Goal: Task Accomplishment & Management: Use online tool/utility

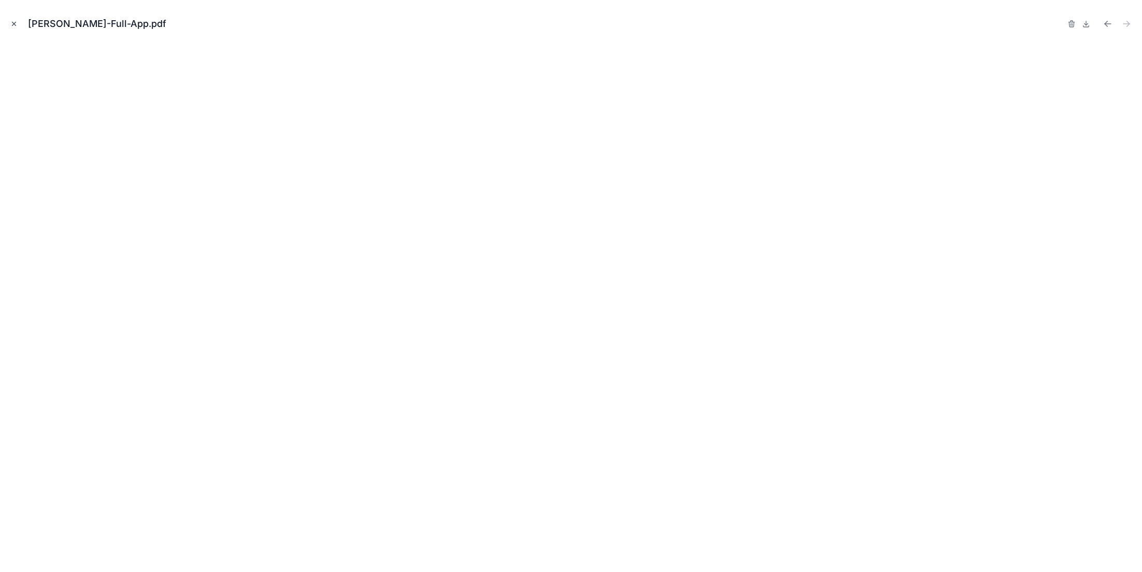
click at [13, 27] on button "Close modal" at bounding box center [13, 23] width 11 height 11
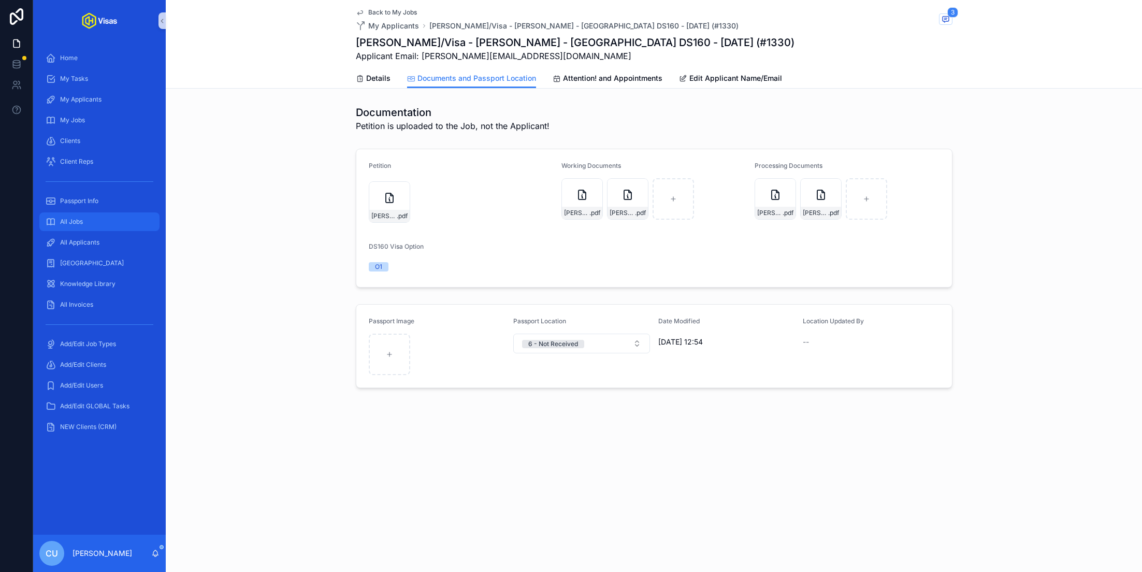
click at [109, 223] on div "All Jobs" at bounding box center [100, 221] width 108 height 17
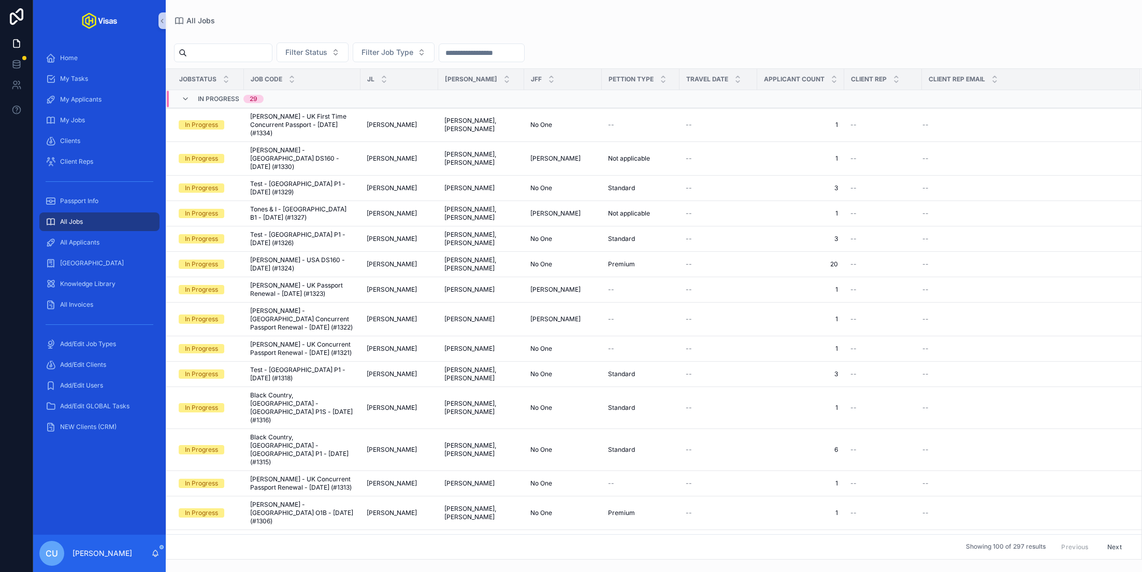
click at [235, 54] on input "scrollable content" at bounding box center [229, 53] width 85 height 14
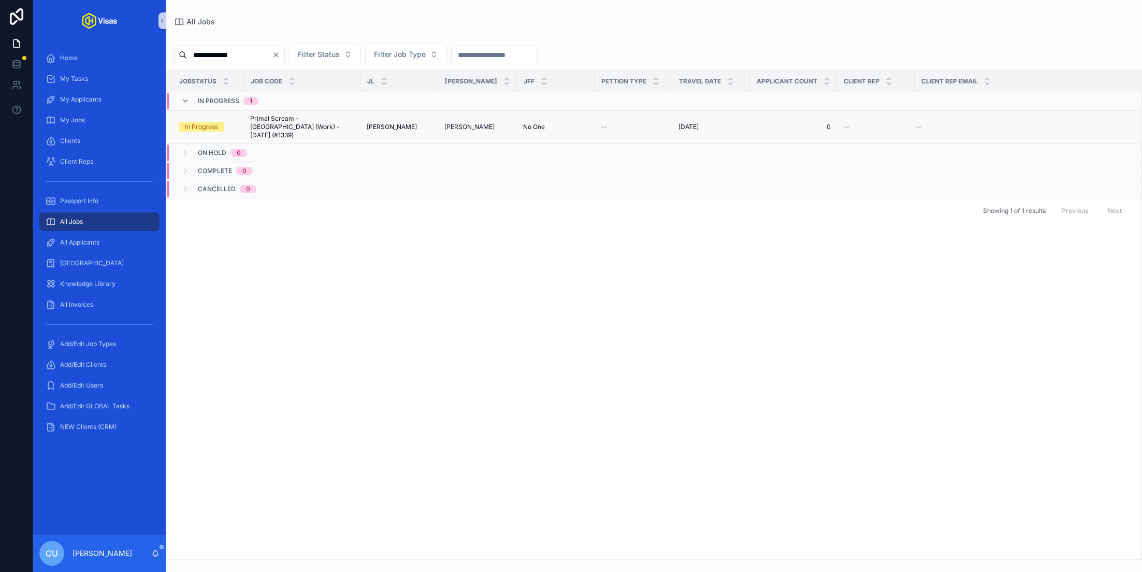
type input "**********"
click at [297, 116] on span "Primal Scream - [GEOGRAPHIC_DATA] (Work) - [DATE] (#1339)" at bounding box center [302, 126] width 104 height 25
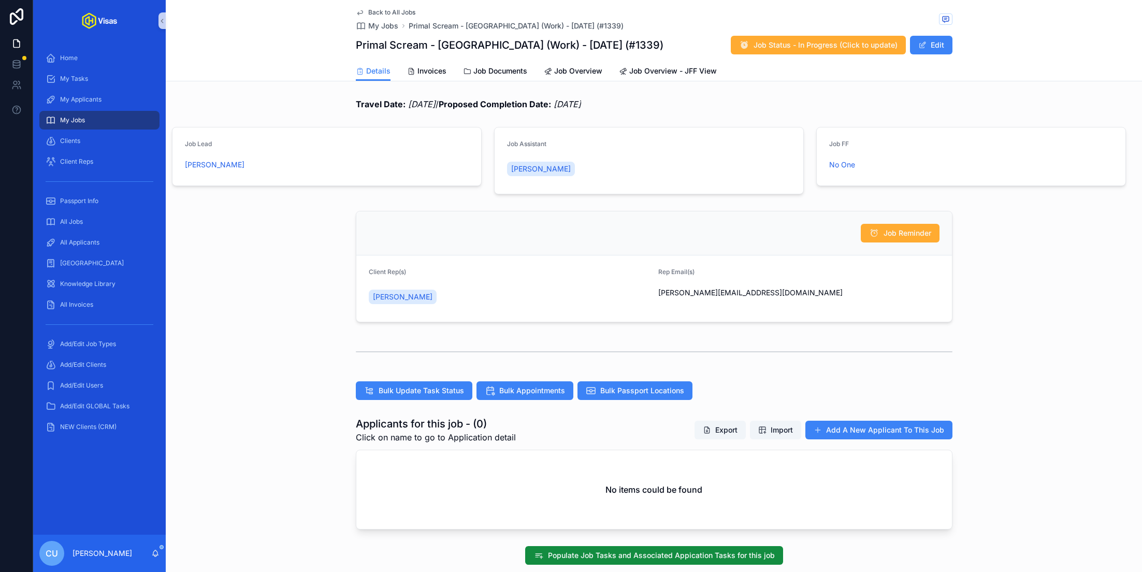
drag, startPoint x: 356, startPoint y: 41, endPoint x: 650, endPoint y: 38, distance: 293.6
click at [650, 38] on div "Primal Scream - [GEOGRAPHIC_DATA] (Work) - [DATE] (#1339) Job Status - In Progr…" at bounding box center [654, 45] width 596 height 20
click at [567, 44] on h1 "Primal Scream - [GEOGRAPHIC_DATA] (Work) - [DATE] (#1339)" at bounding box center [510, 45] width 308 height 14
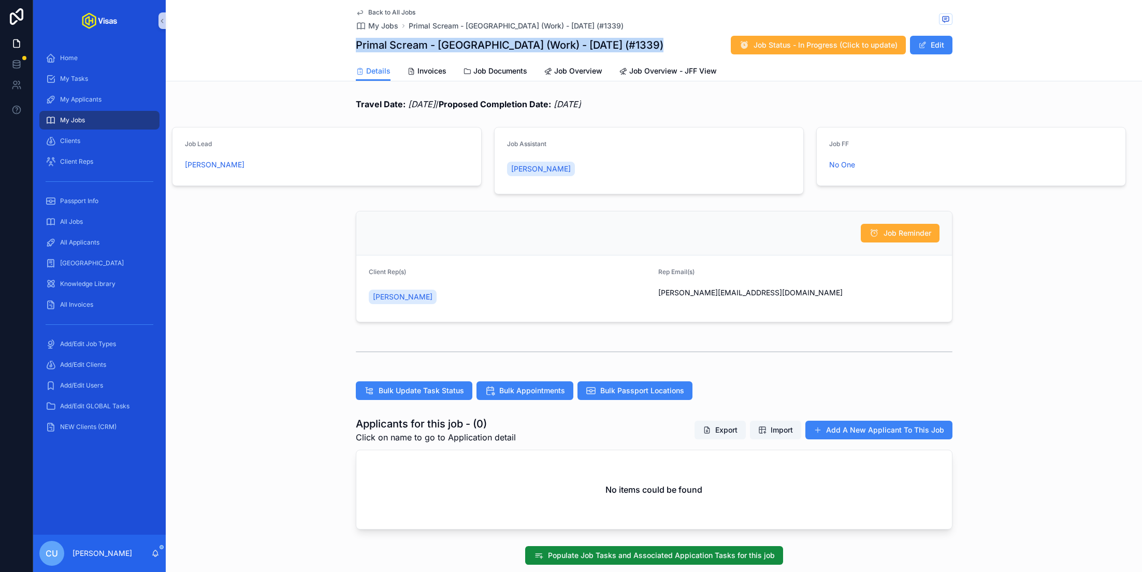
copy h1 "Primal Scream - [GEOGRAPHIC_DATA] (Work) - [DATE] (#1339)"
click at [846, 560] on div "Populate Job Tasks and Associated Appication Tasks for this job" at bounding box center [654, 555] width 596 height 19
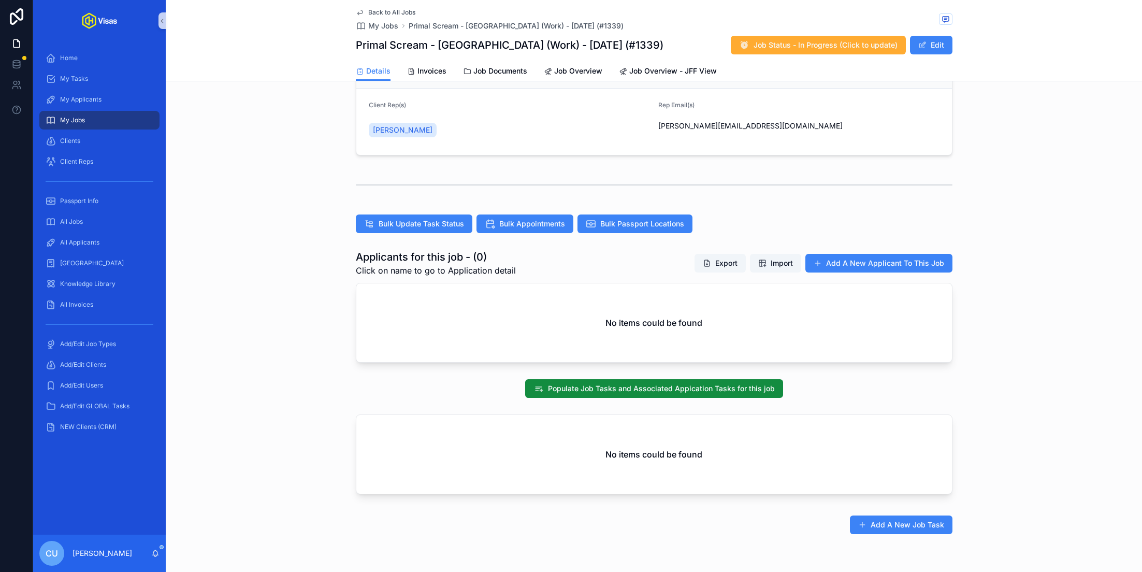
scroll to position [163, 0]
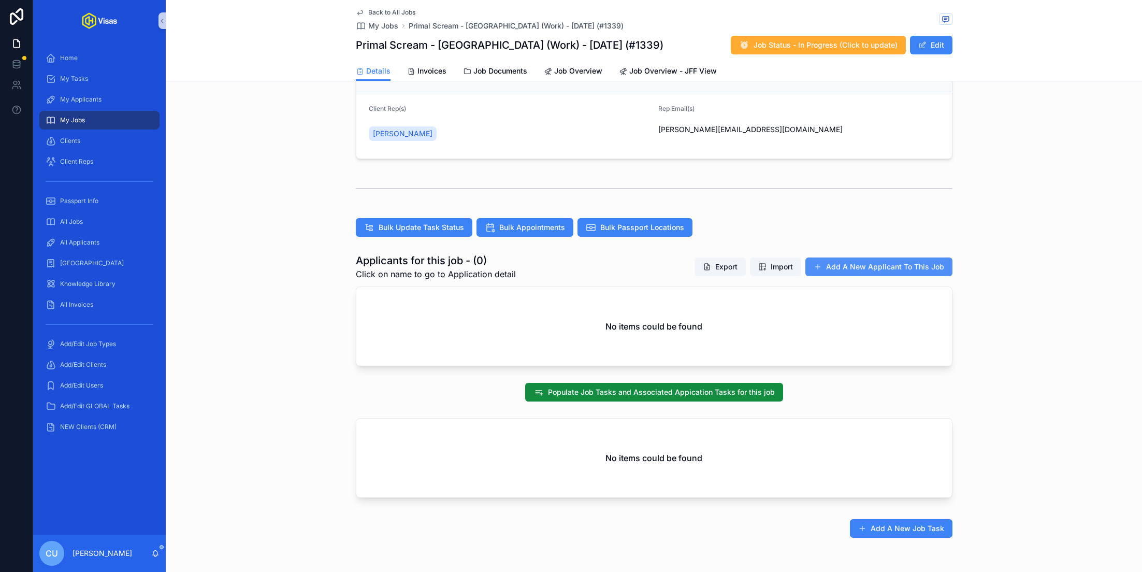
click at [863, 266] on button "Add A New Applicant To This Job" at bounding box center [878, 266] width 147 height 19
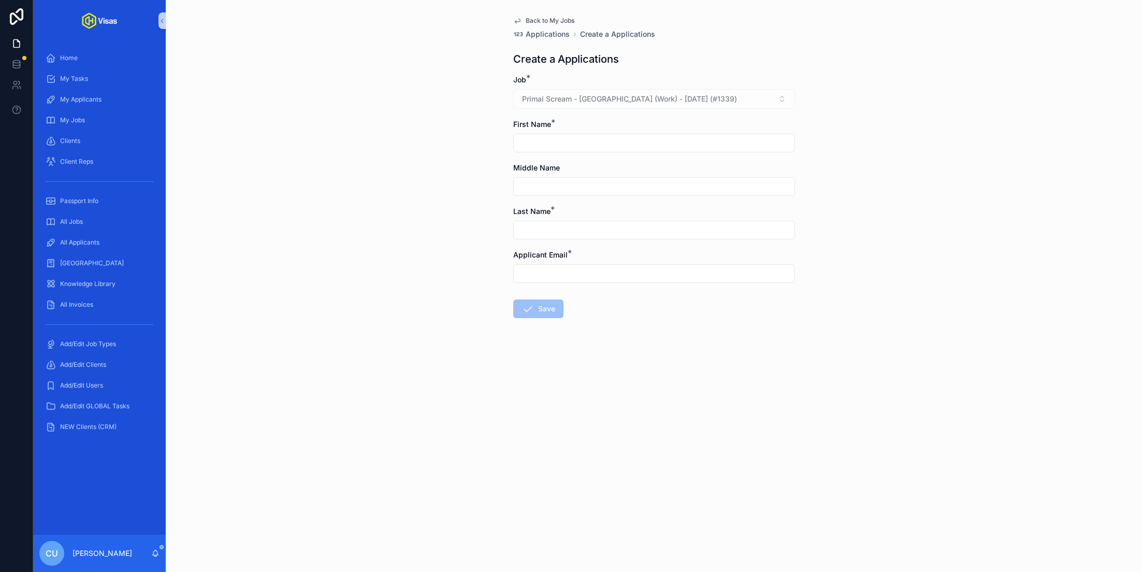
click at [549, 18] on span "Back to My Jobs" at bounding box center [550, 21] width 49 height 8
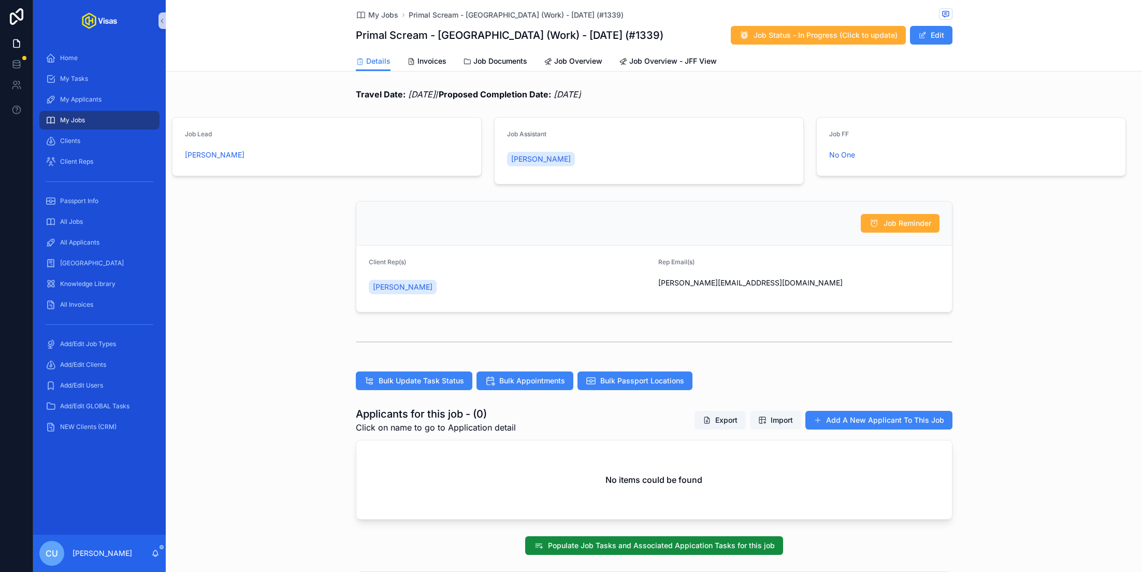
click at [780, 425] on button "Import" at bounding box center [775, 420] width 51 height 19
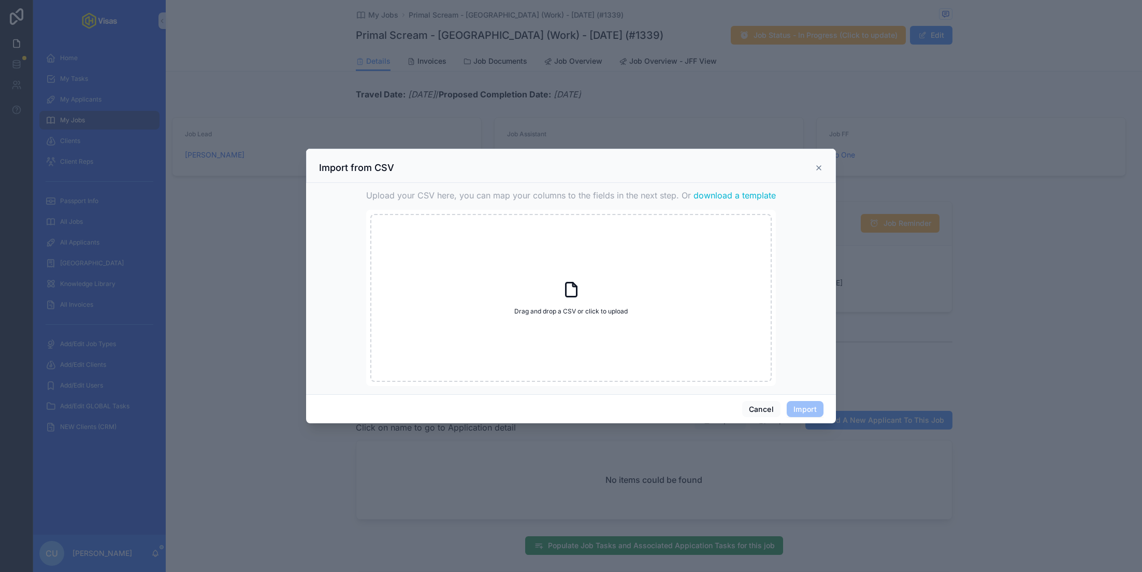
click at [712, 198] on span "download a template" at bounding box center [734, 195] width 82 height 12
click at [760, 411] on button "Cancel" at bounding box center [761, 409] width 38 height 17
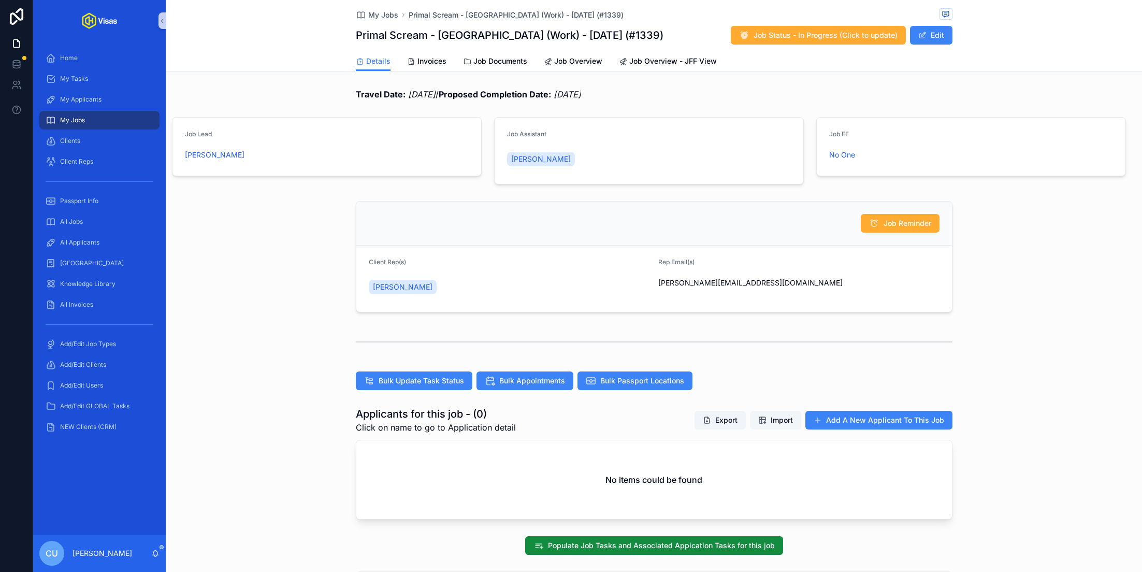
click at [774, 421] on span "Import" at bounding box center [781, 420] width 22 height 10
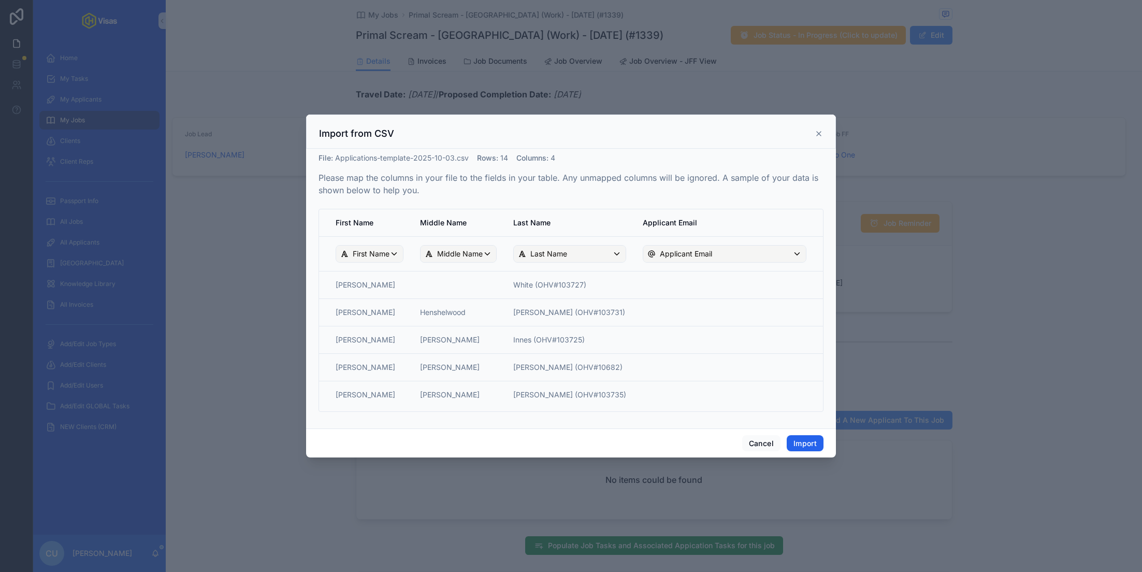
click at [806, 444] on button "Import" at bounding box center [804, 443] width 37 height 17
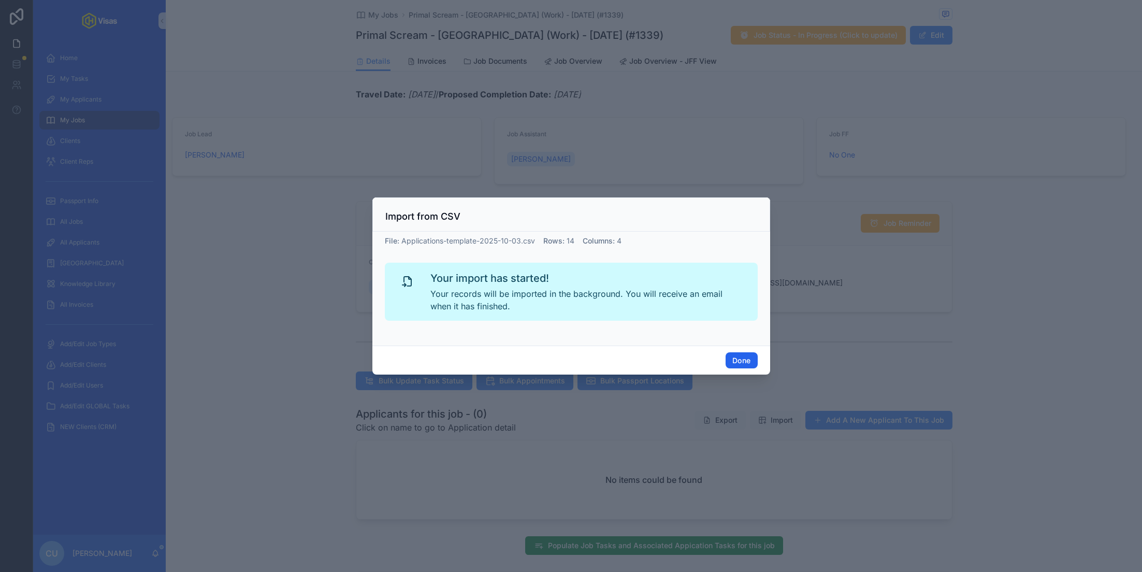
click at [741, 366] on button "Done" at bounding box center [741, 360] width 32 height 17
